Goal: Task Accomplishment & Management: Manage account settings

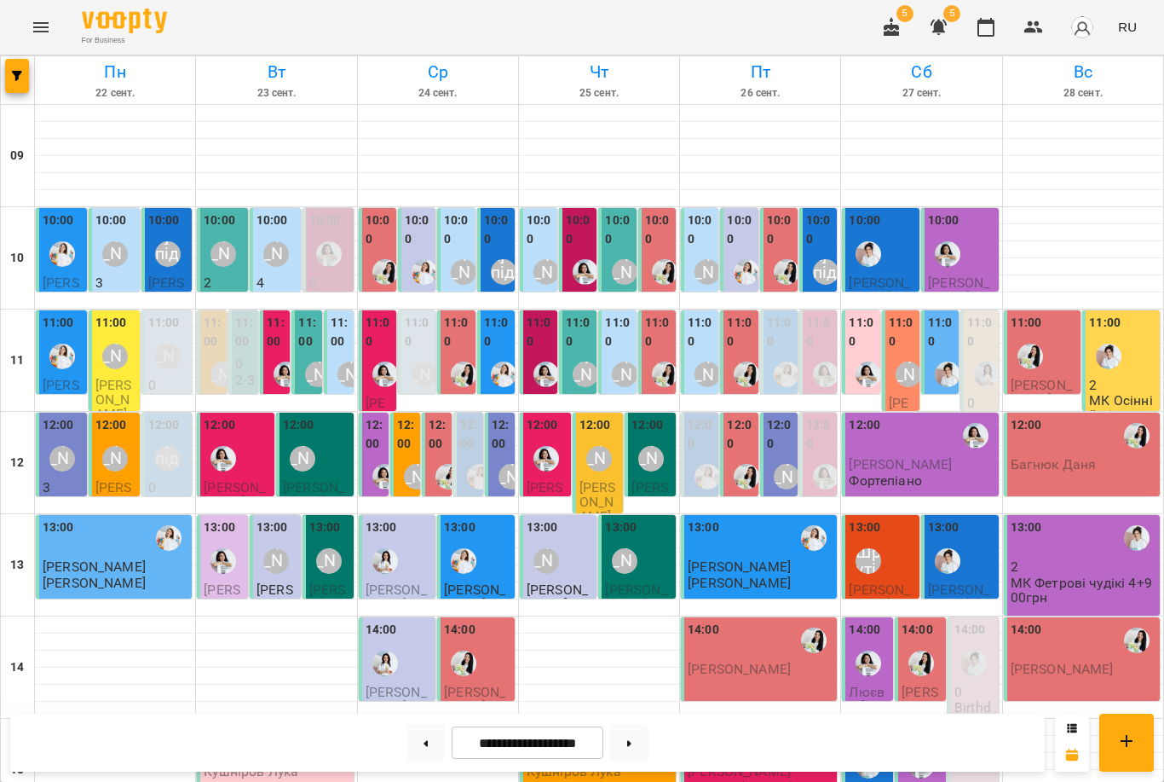
scroll to position [170, 0]
click at [78, 416] on div "12:00 [PERSON_NAME]" at bounding box center [63, 447] width 41 height 62
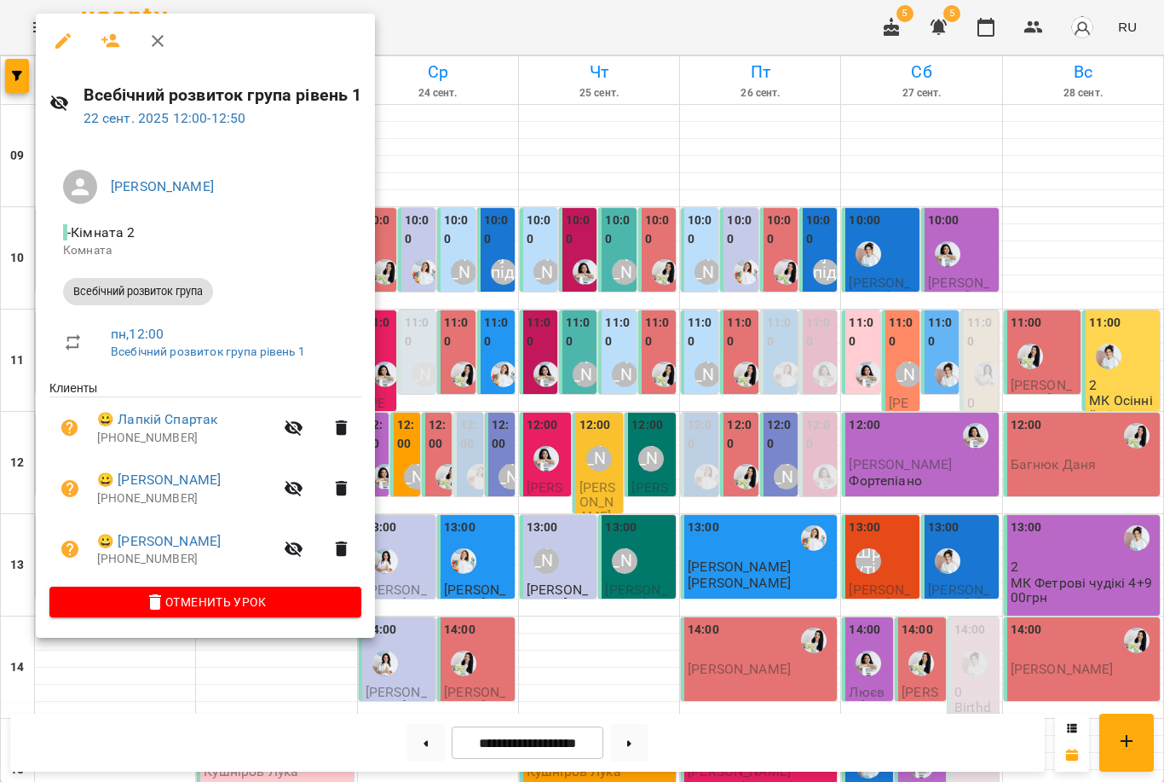
click at [620, 325] on div at bounding box center [582, 391] width 1164 height 782
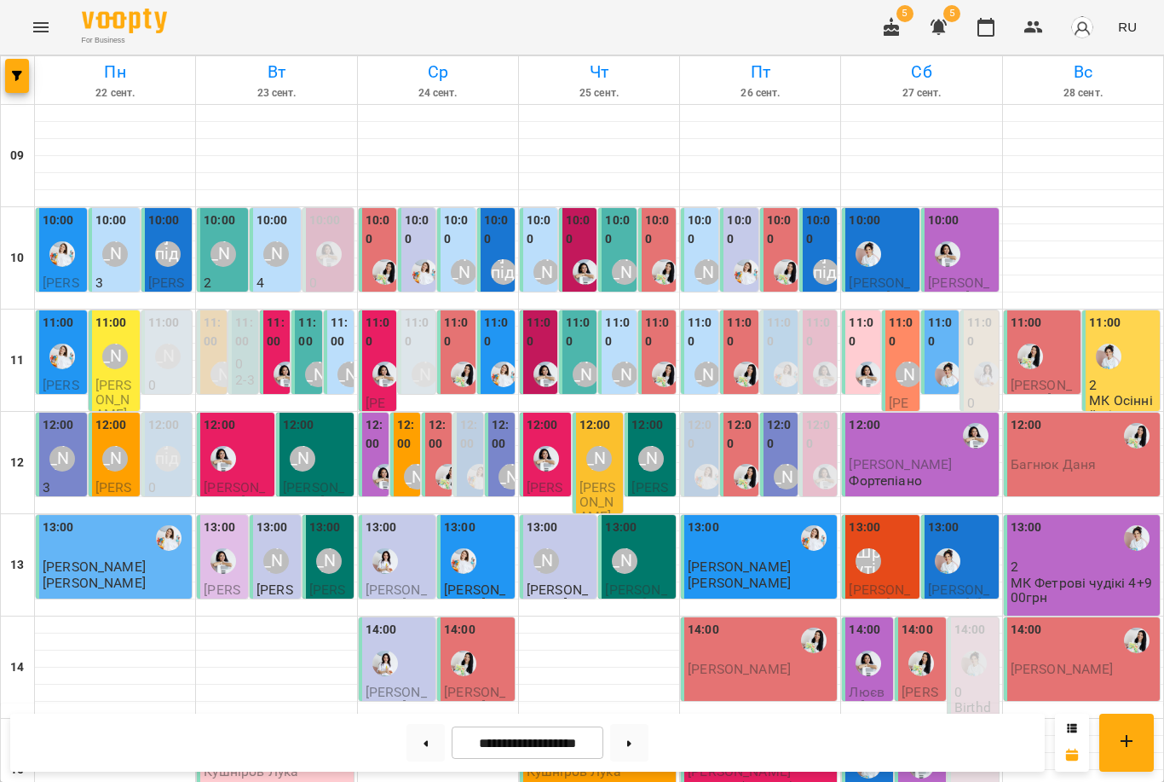
click at [49, 26] on icon "Menu" at bounding box center [41, 27] width 20 height 20
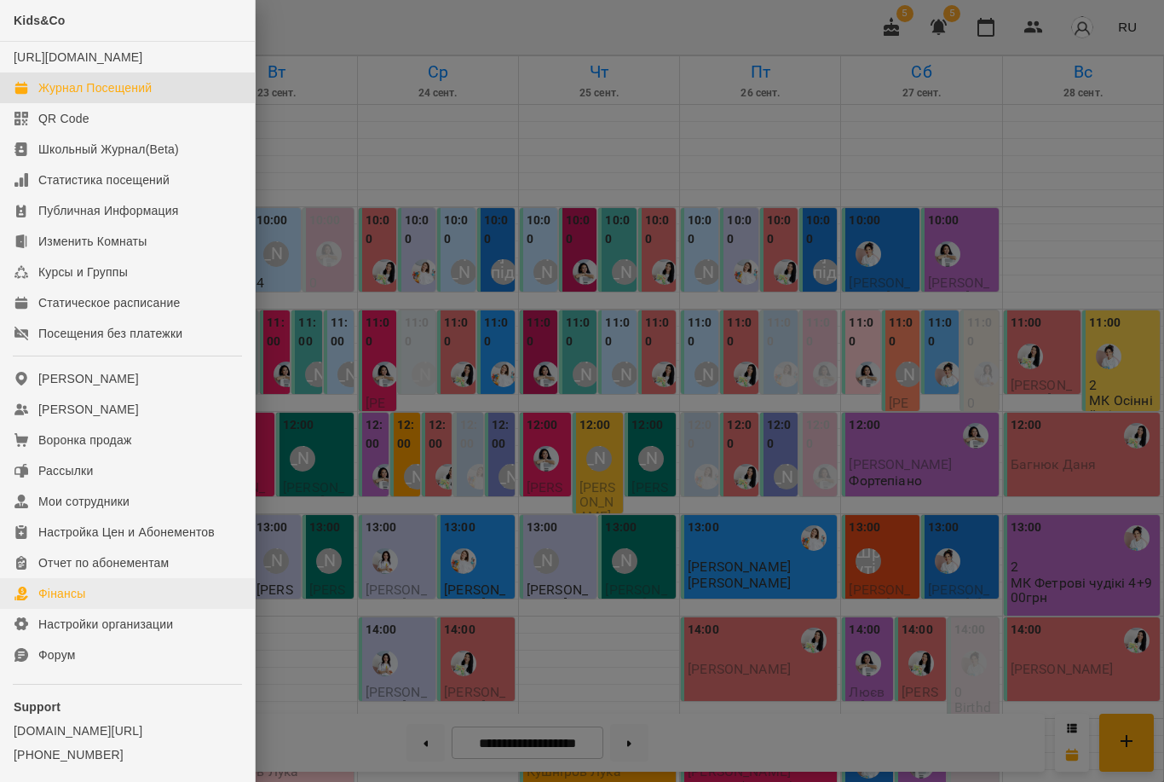
click at [107, 606] on link "Фінансы" at bounding box center [127, 593] width 255 height 31
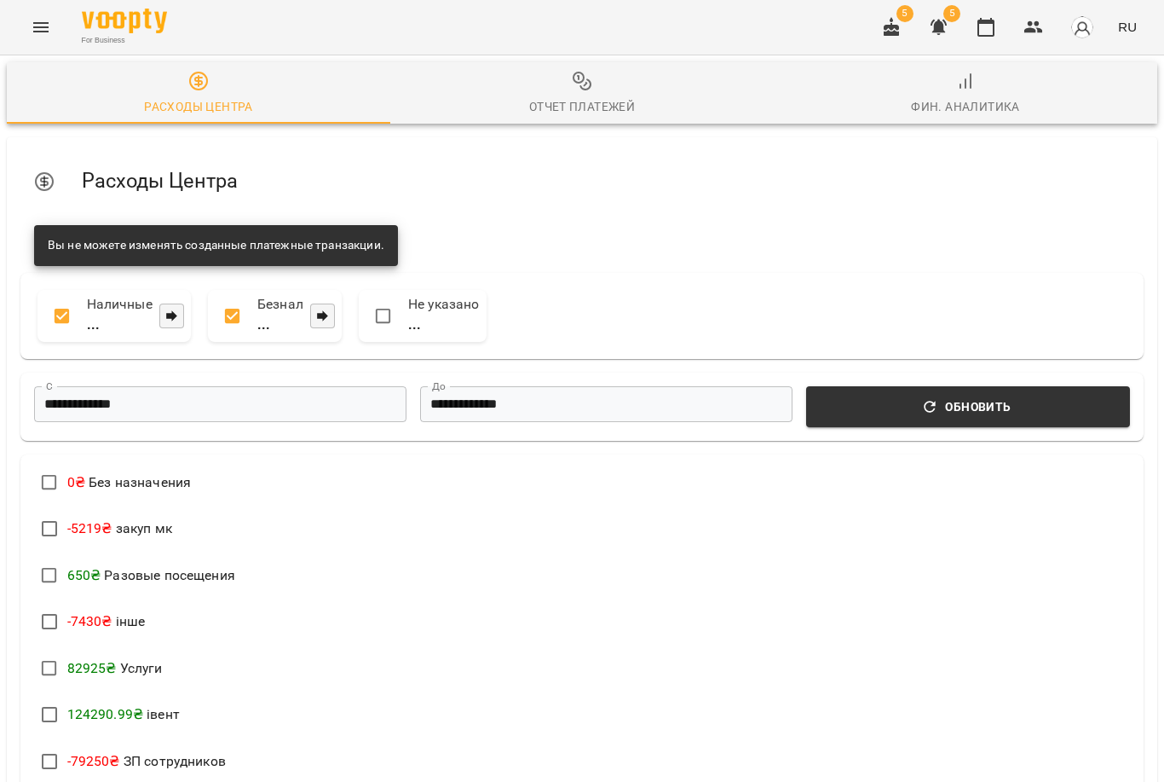
click at [592, 91] on span "Отчет Платежей" at bounding box center [582, 94] width 363 height 46
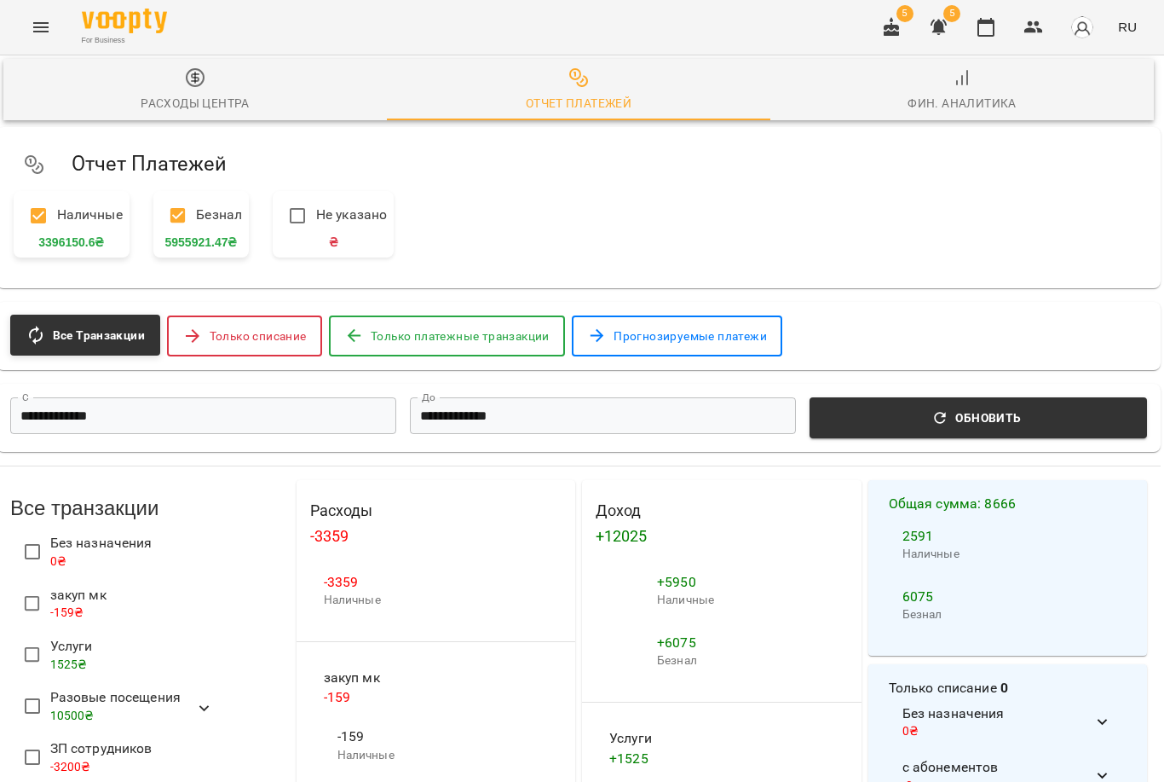
scroll to position [324, 3]
click at [351, 397] on input "**********" at bounding box center [203, 415] width 386 height 37
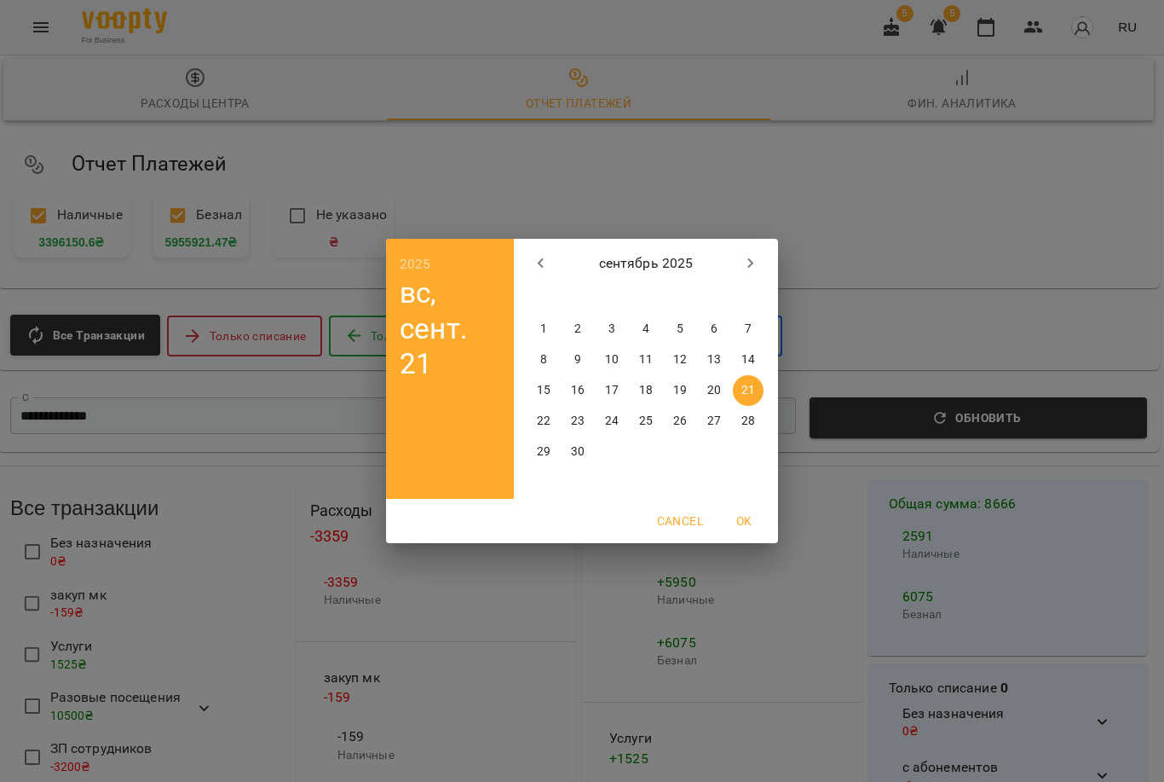
click at [707, 399] on button "20" at bounding box center [714, 390] width 31 height 31
type input "**********"
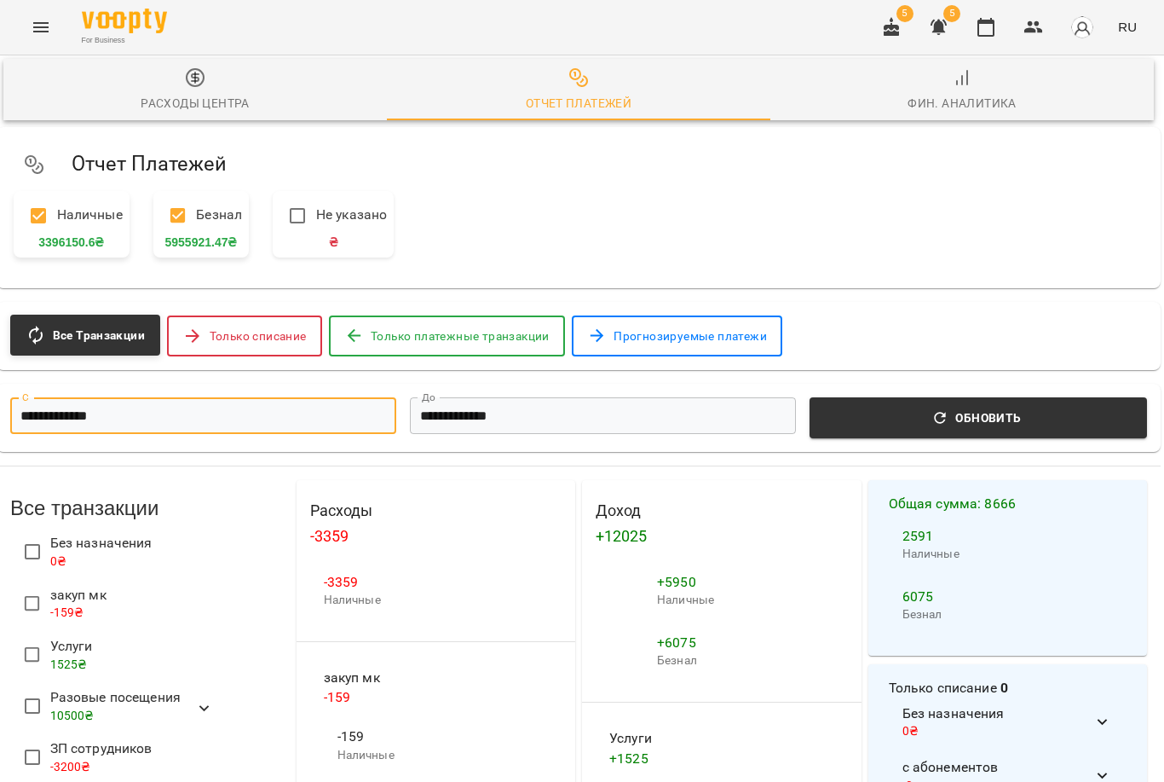
click at [558, 397] on input "**********" at bounding box center [603, 415] width 386 height 37
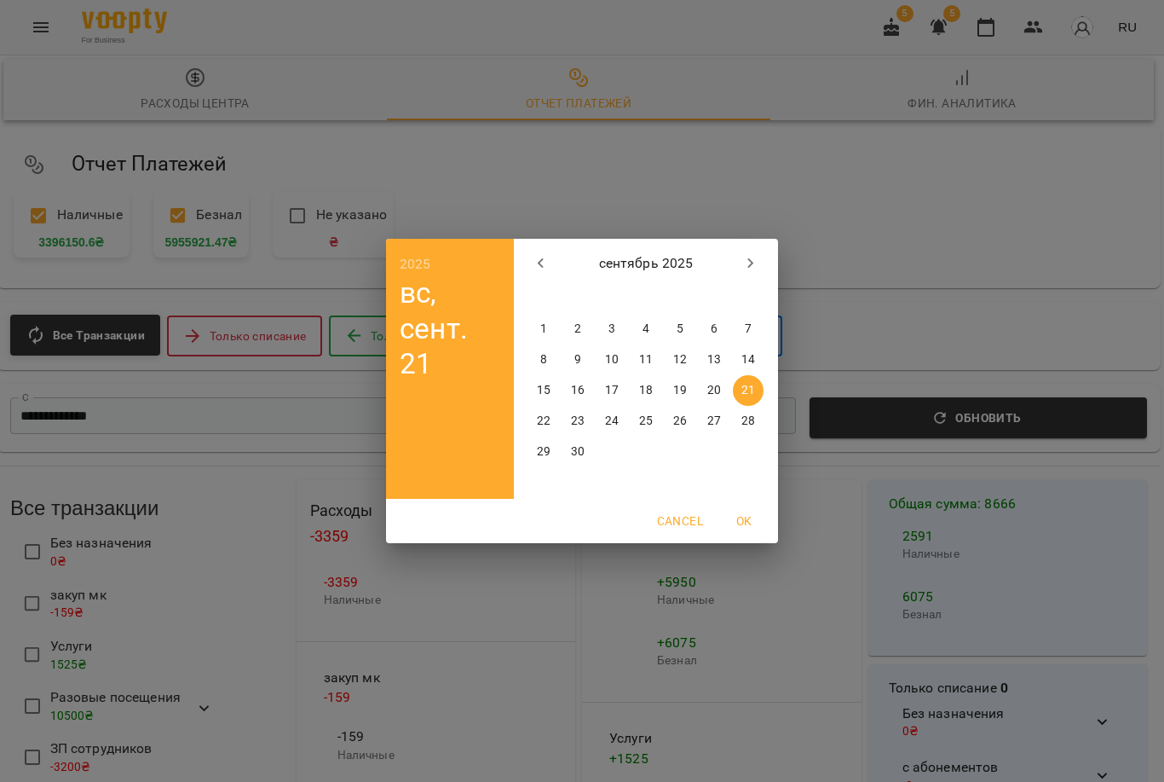
click at [710, 390] on p "20" at bounding box center [714, 390] width 14 height 17
type input "**********"
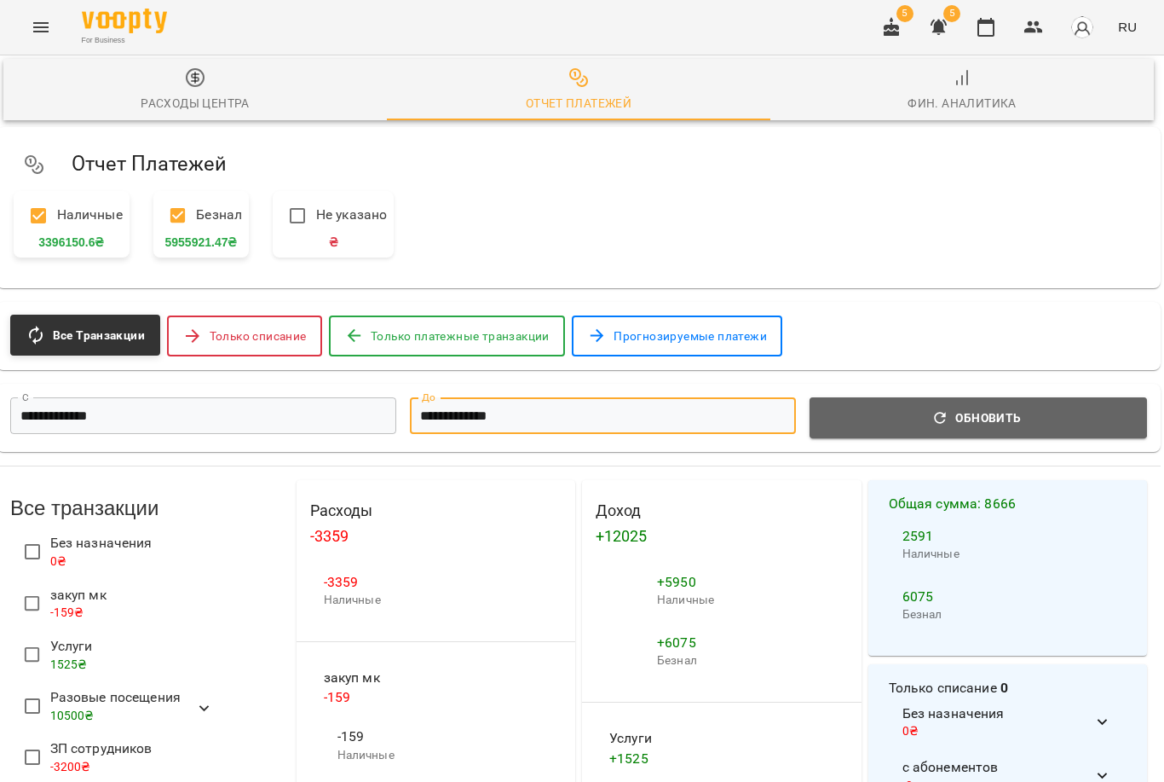
click at [944, 397] on button "Обновить" at bounding box center [979, 417] width 338 height 41
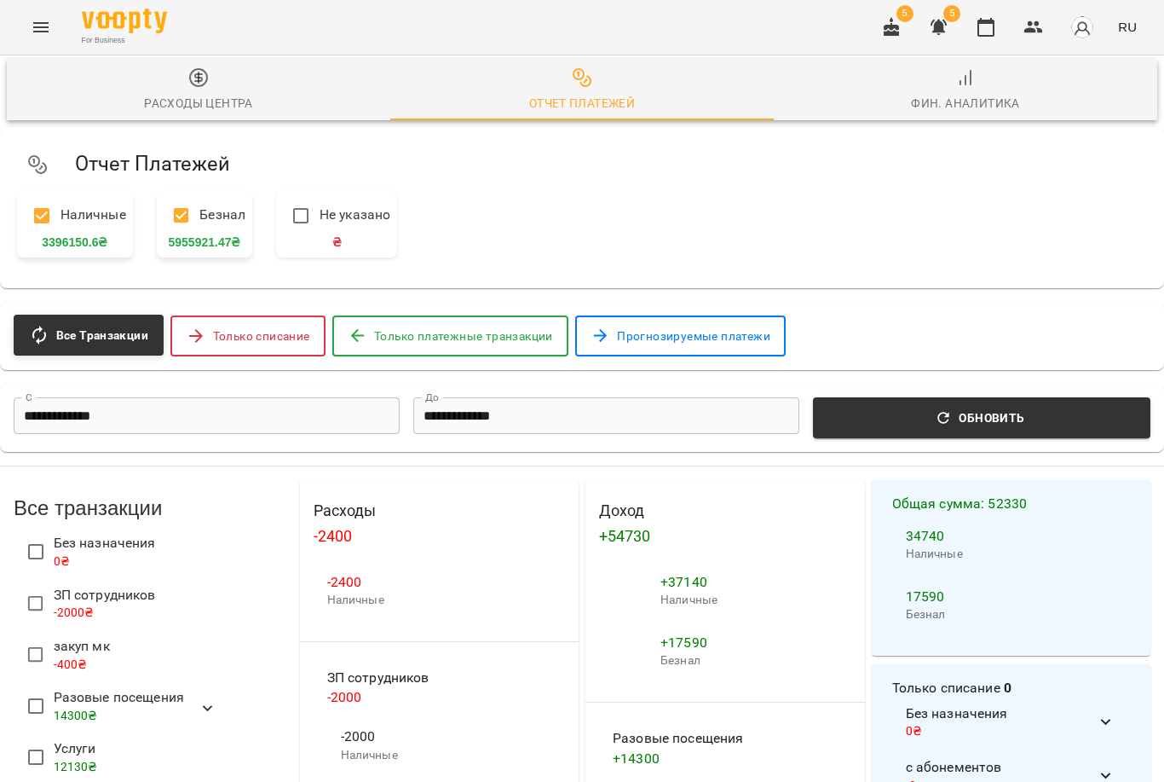
scroll to position [596, -1]
click at [992, 37] on icon "button" at bounding box center [986, 27] width 20 height 20
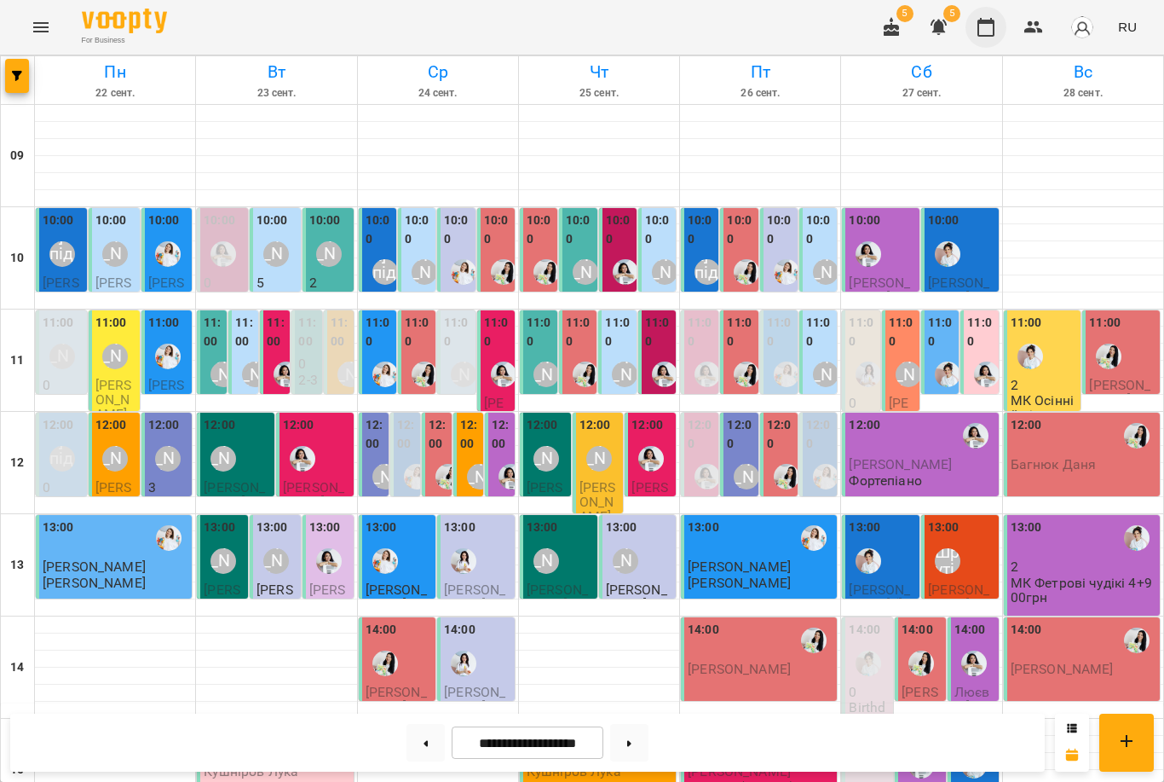
scroll to position [128, 0]
click at [426, 753] on button at bounding box center [426, 743] width 38 height 38
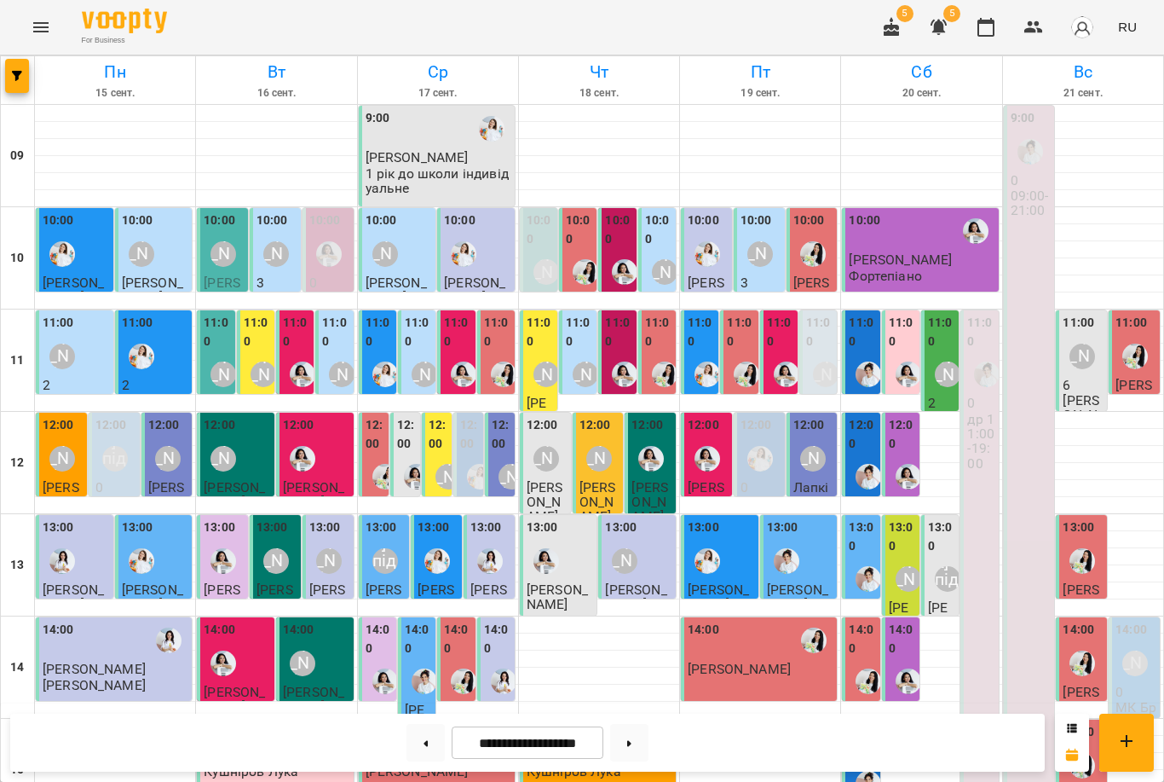
scroll to position [79, 0]
click at [1085, 378] on p "6" at bounding box center [1083, 385] width 41 height 14
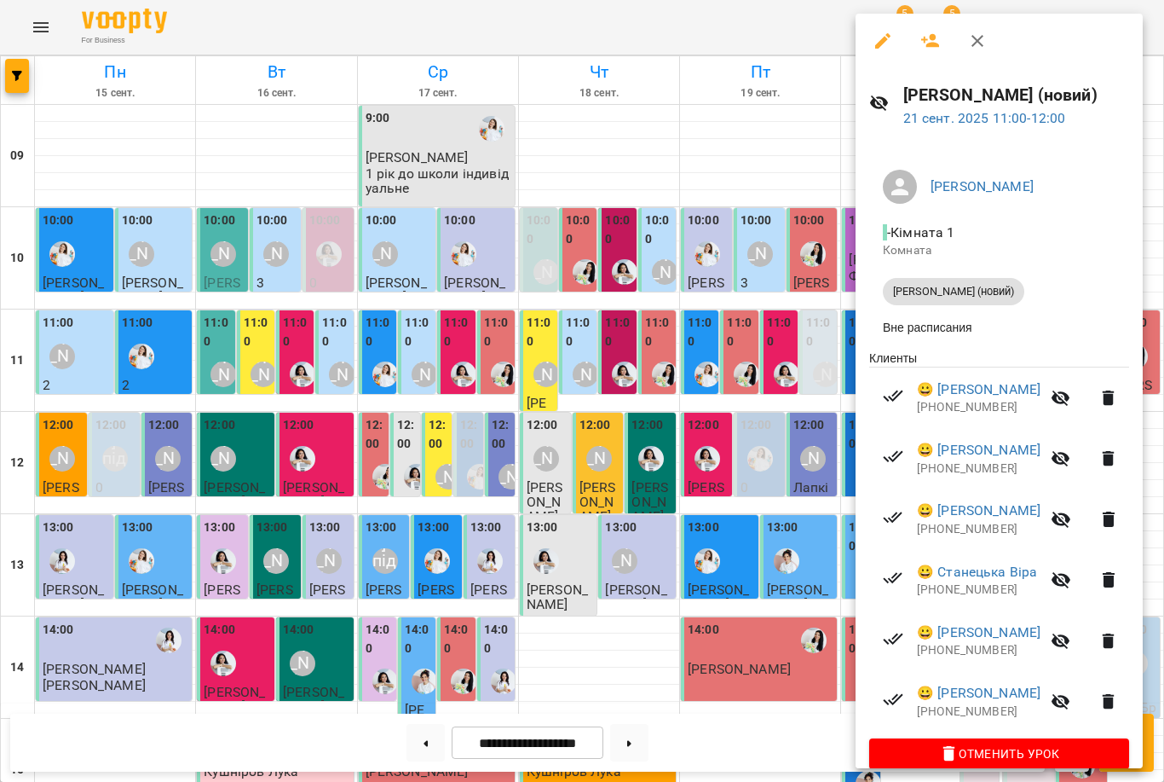
click at [759, 379] on div at bounding box center [582, 391] width 1164 height 782
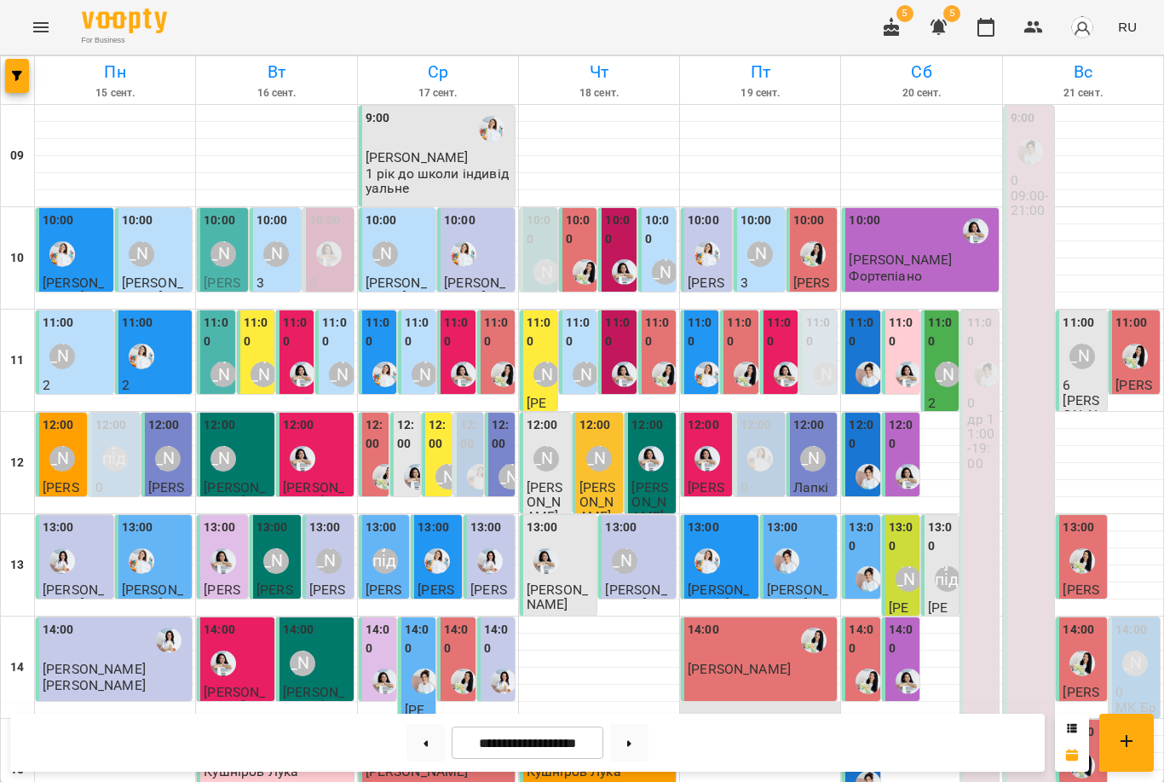
scroll to position [161, 0]
click at [641, 736] on button at bounding box center [629, 743] width 38 height 38
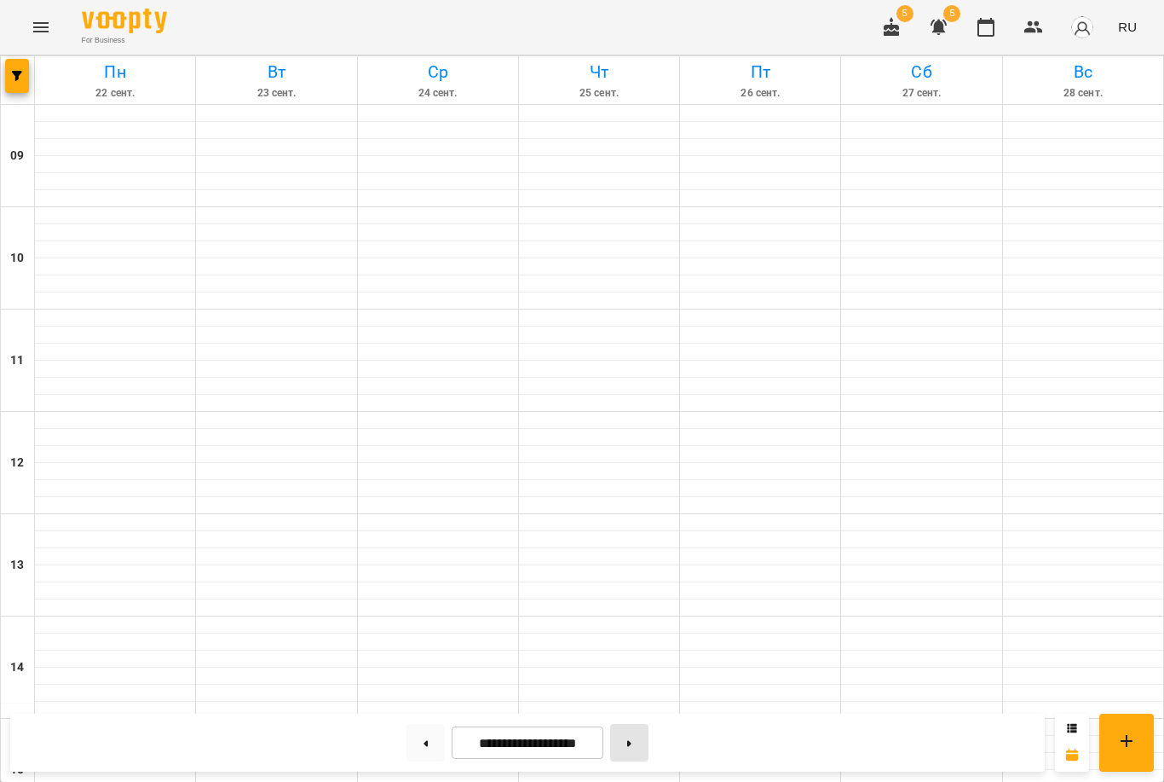
type input "**********"
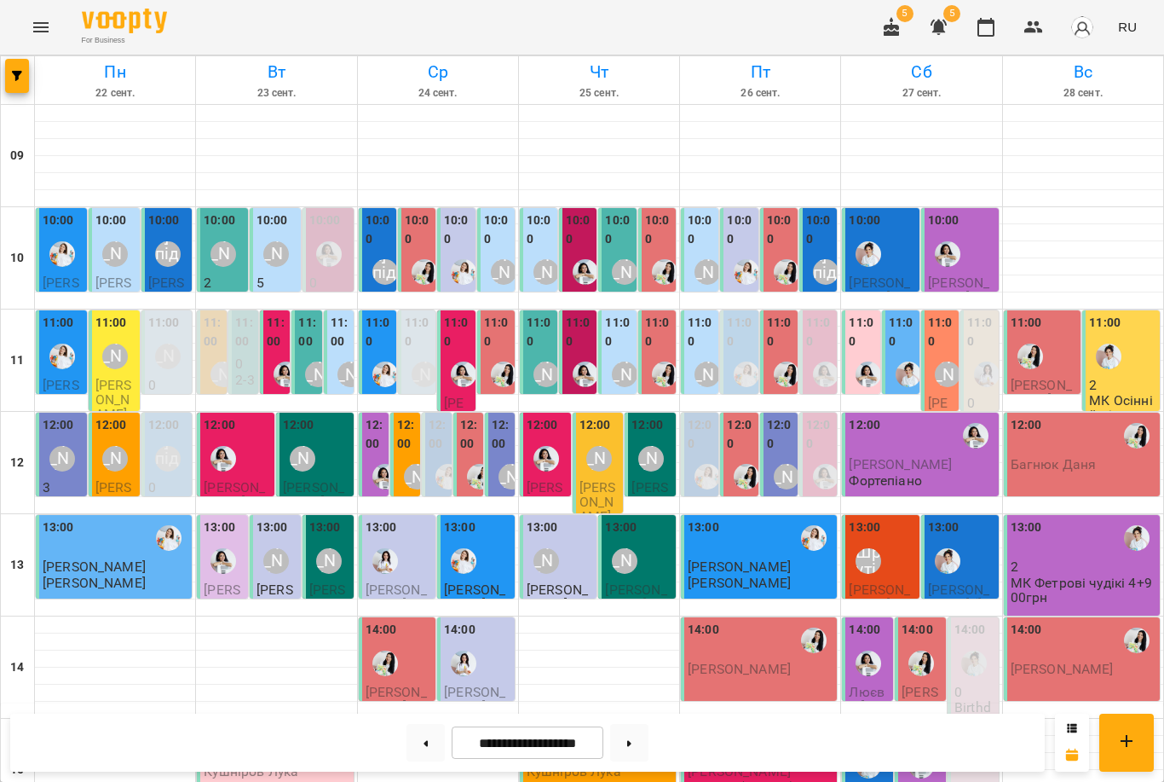
scroll to position [0, 0]
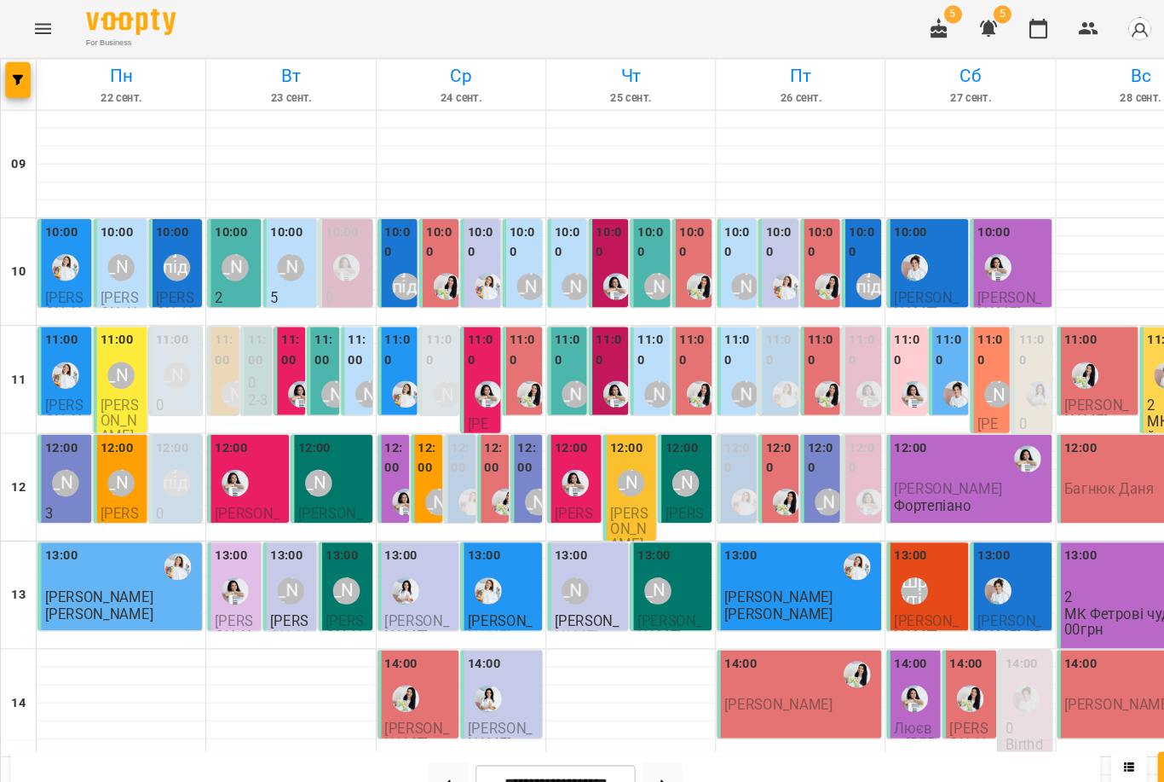
click at [54, 23] on button "Menu" at bounding box center [40, 27] width 41 height 41
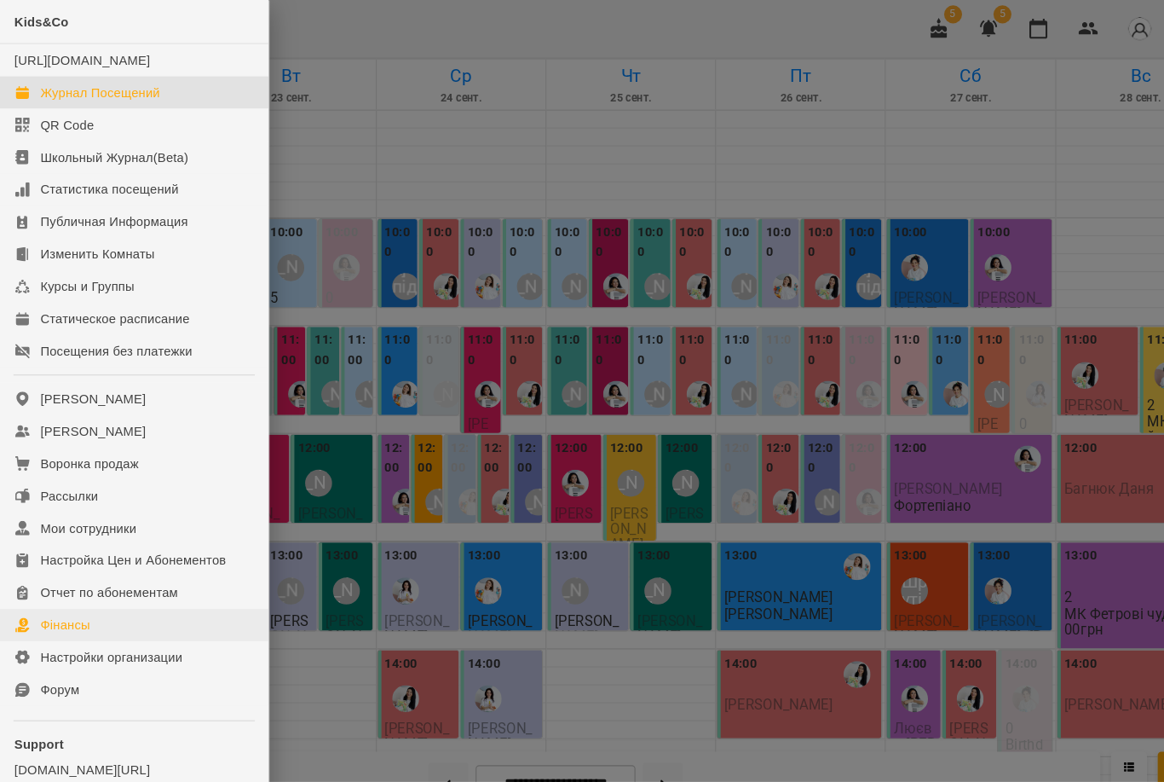
click at [137, 597] on link "Фінансы" at bounding box center [127, 593] width 255 height 31
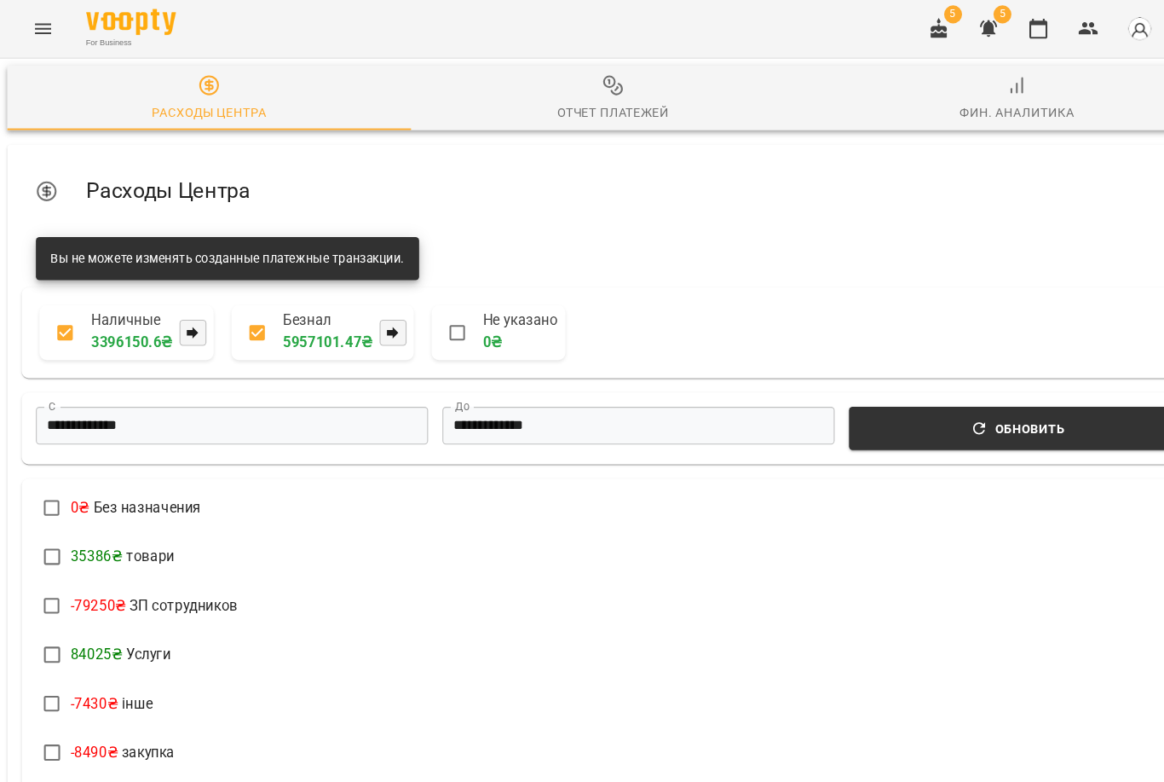
click at [568, 113] on div "Отчет Платежей" at bounding box center [582, 106] width 107 height 20
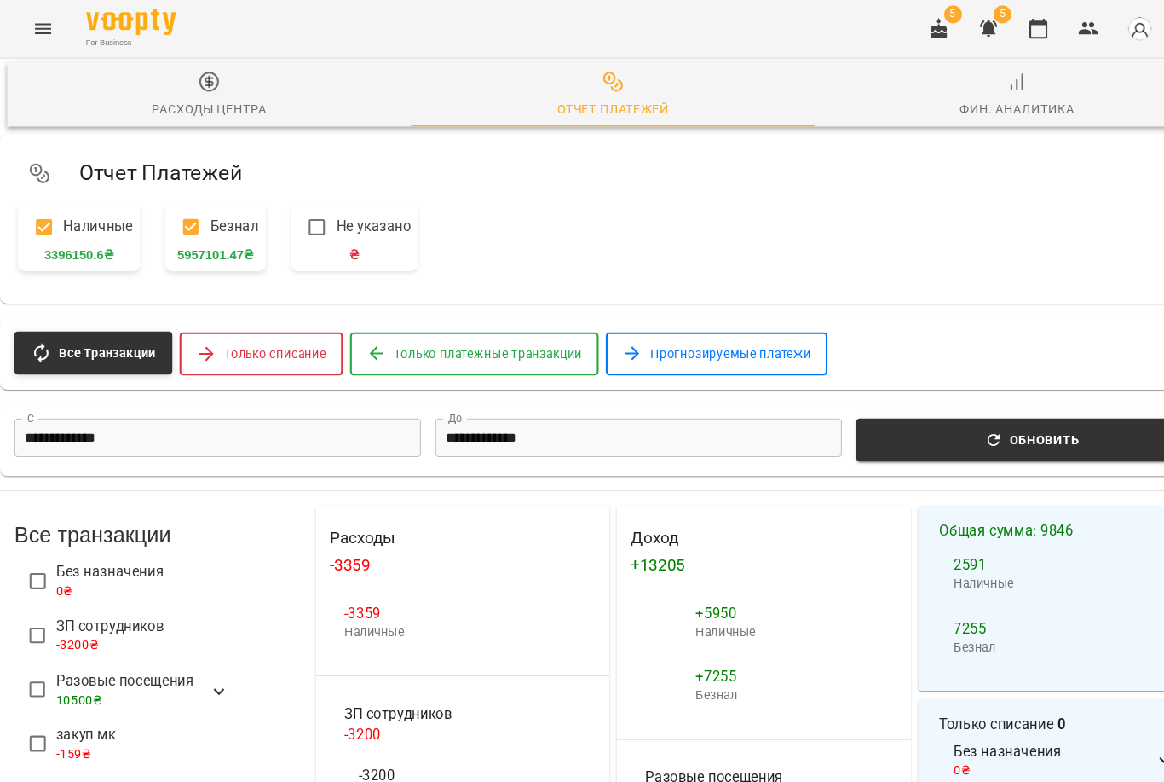
scroll to position [199, 0]
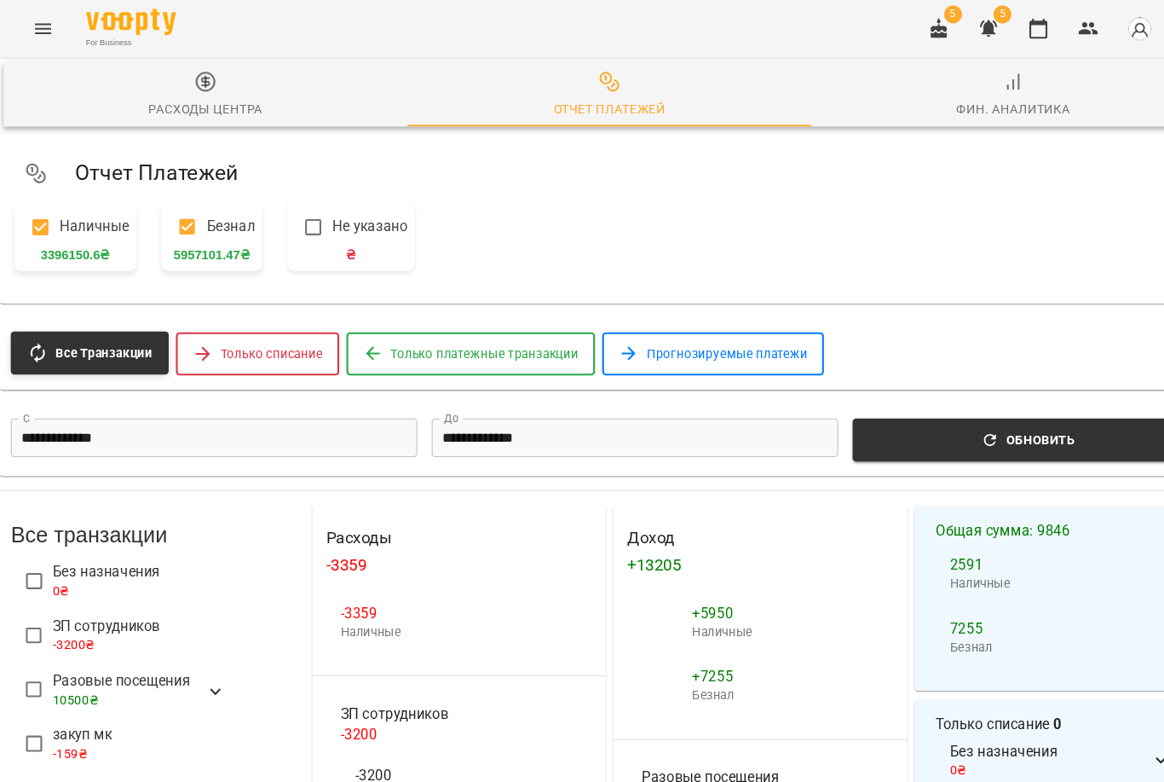
scroll to position [6, 3]
click at [995, 24] on icon "button" at bounding box center [986, 27] width 17 height 19
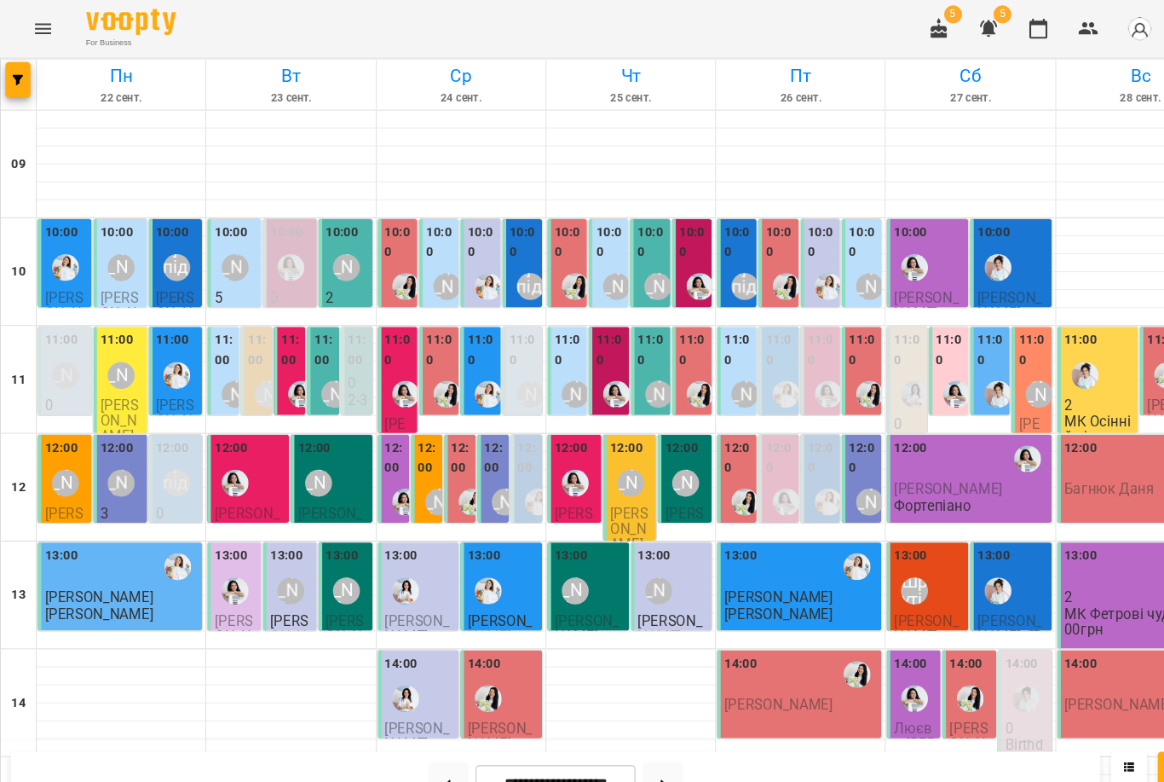
scroll to position [29, 0]
click at [669, 361] on img "Роксолана" at bounding box center [665, 374] width 26 height 26
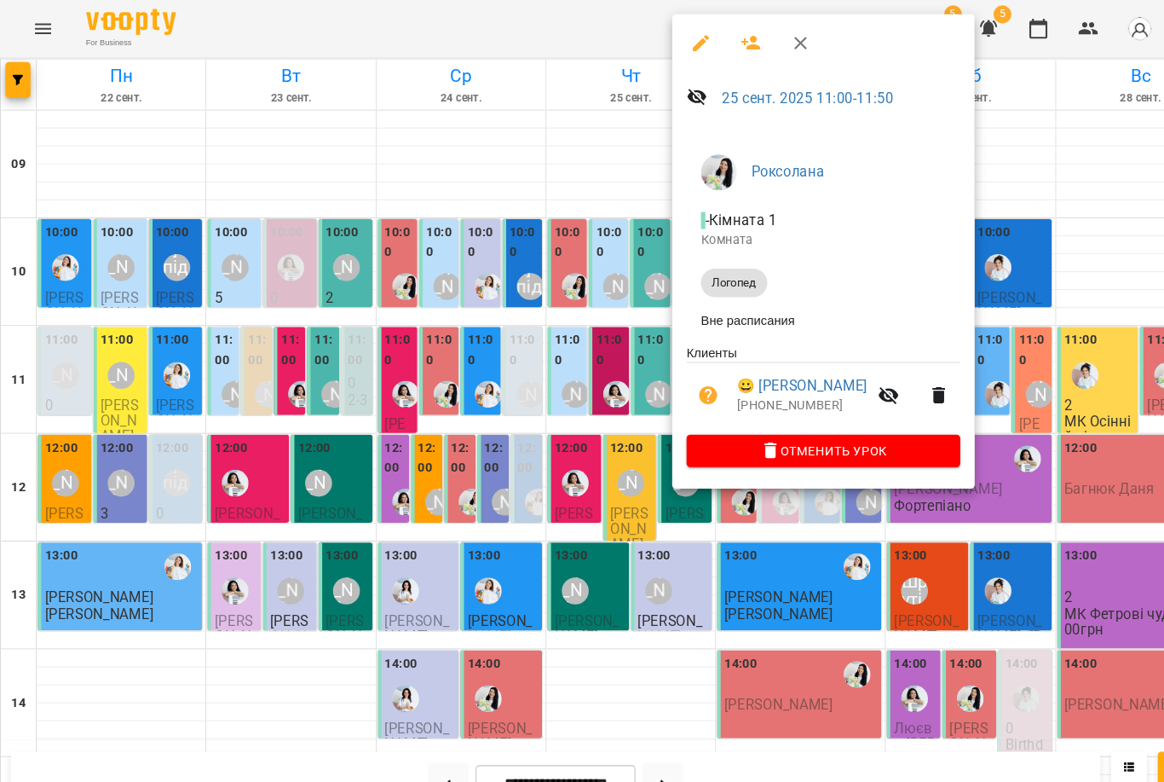
click at [591, 284] on div at bounding box center [582, 391] width 1164 height 782
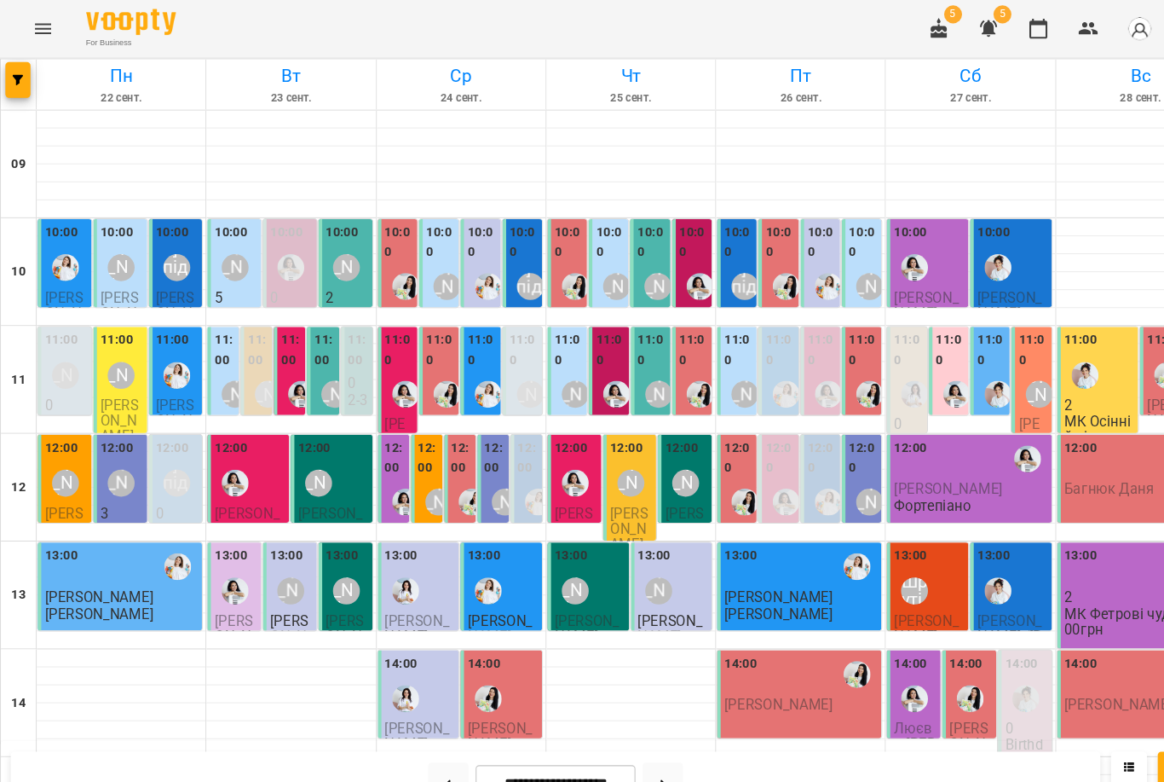
scroll to position [101, 0]
click at [617, 259] on div "[PERSON_NAME]" at bounding box center [625, 272] width 26 height 26
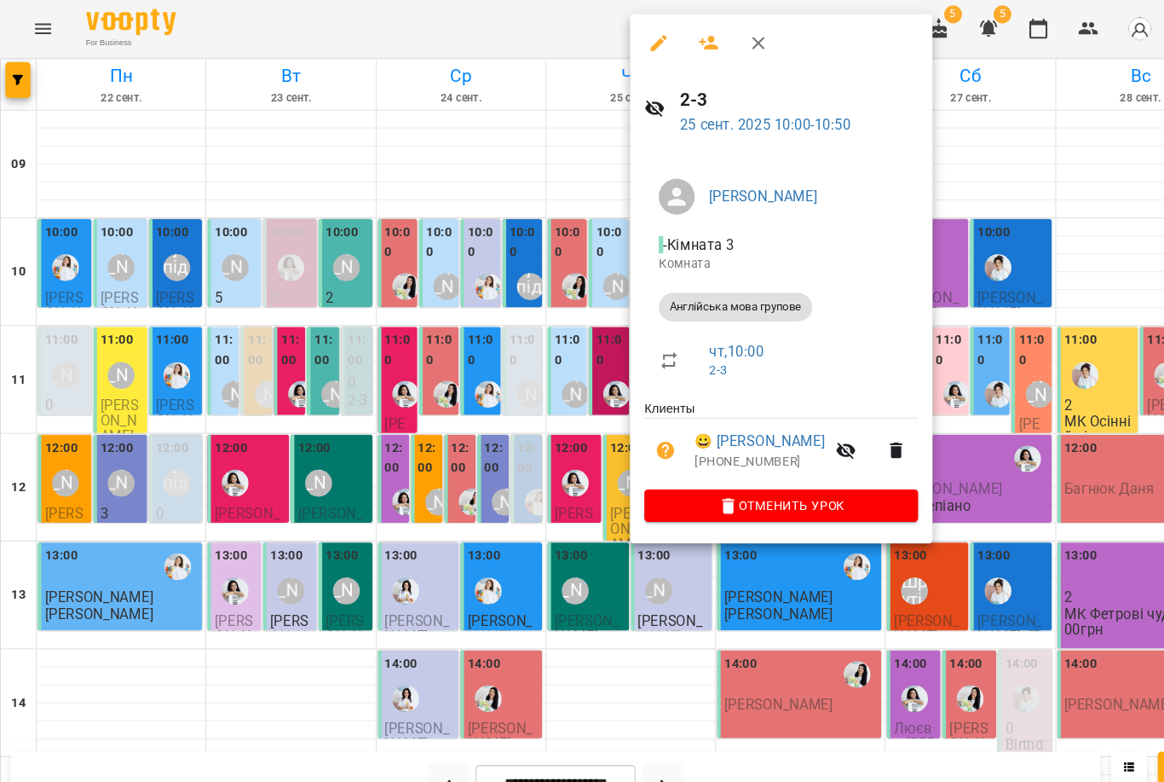
click at [429, 349] on div at bounding box center [582, 391] width 1164 height 782
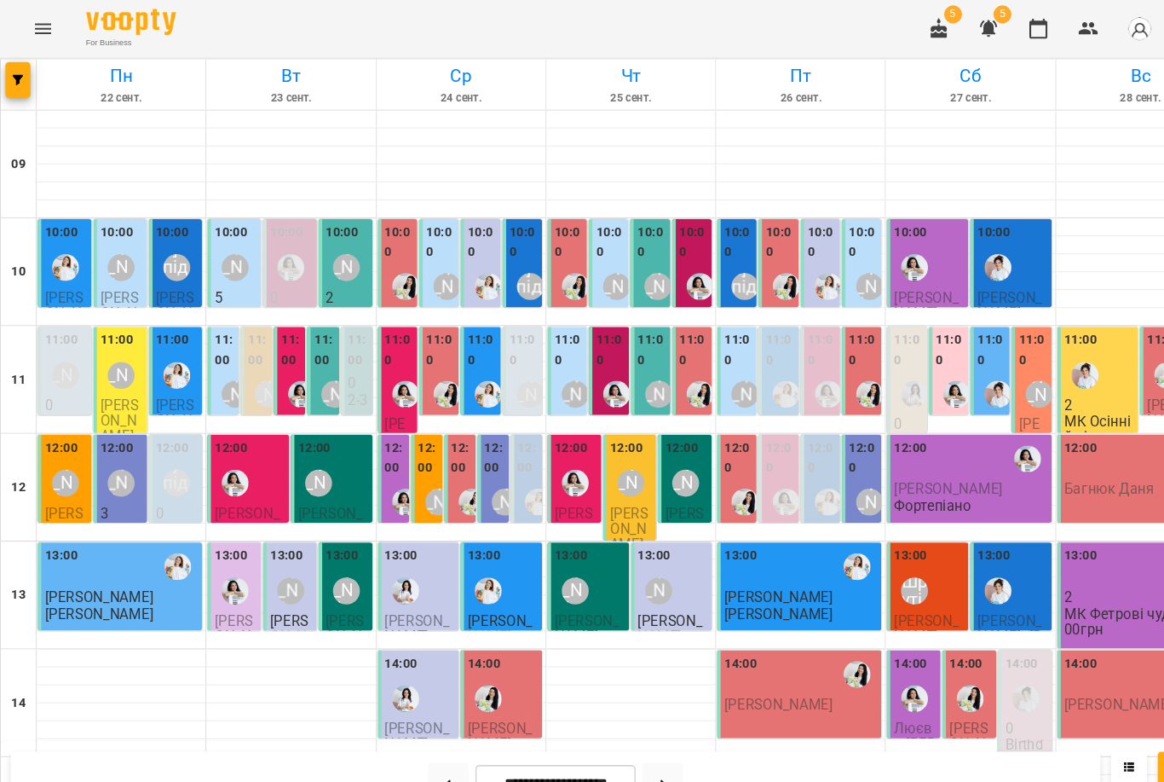
scroll to position [427, 0]
